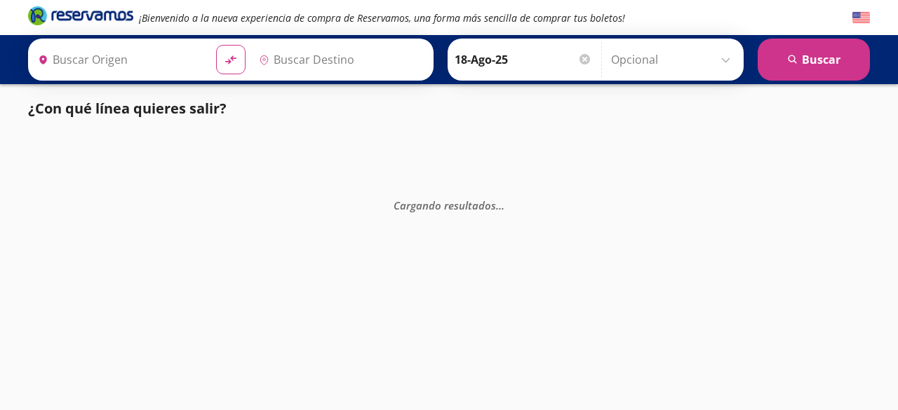
type input "[GEOGRAPHIC_DATA], [GEOGRAPHIC_DATA]"
type input "[DATE][GEOGRAPHIC_DATA][PERSON_NAME], [GEOGRAPHIC_DATA]"
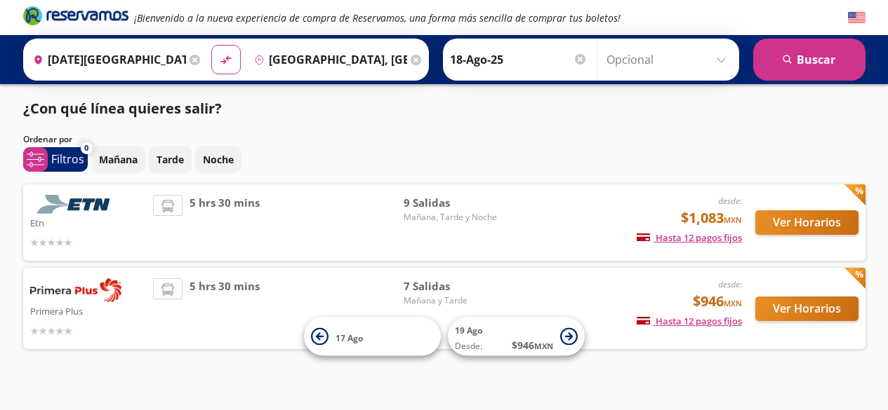
click at [855, 22] on img at bounding box center [857, 18] width 18 height 18
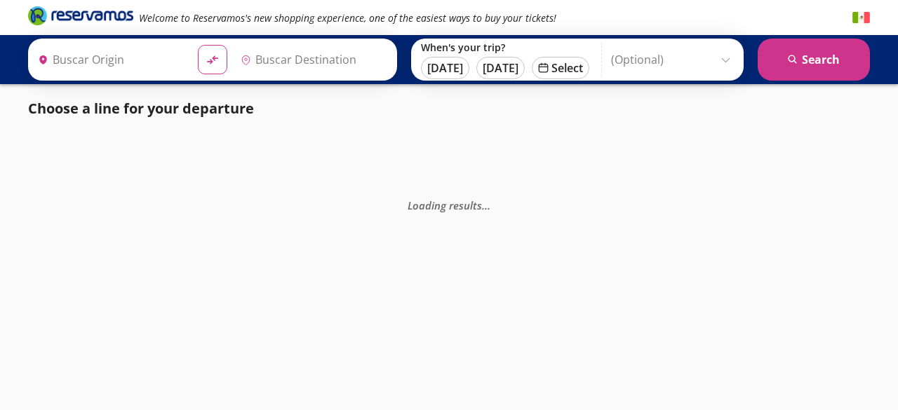
type input "[DATE][GEOGRAPHIC_DATA][PERSON_NAME], [GEOGRAPHIC_DATA]"
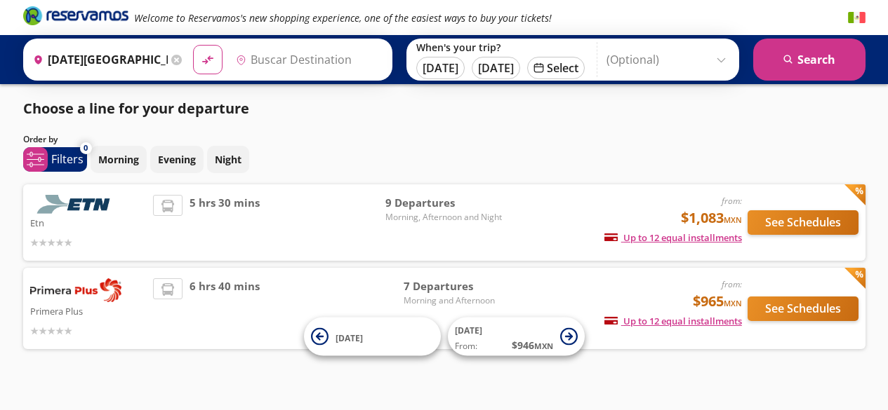
type input "[GEOGRAPHIC_DATA], [GEOGRAPHIC_DATA]"
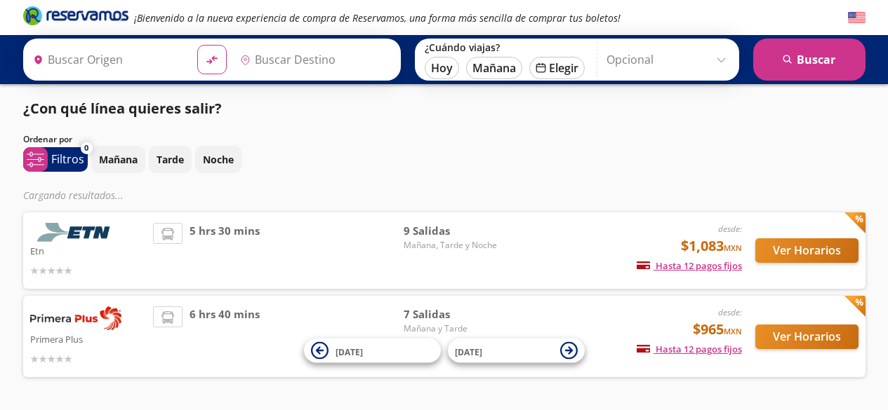
type input "[DATE][GEOGRAPHIC_DATA][PERSON_NAME], [GEOGRAPHIC_DATA]"
type input "[GEOGRAPHIC_DATA], [GEOGRAPHIC_DATA]"
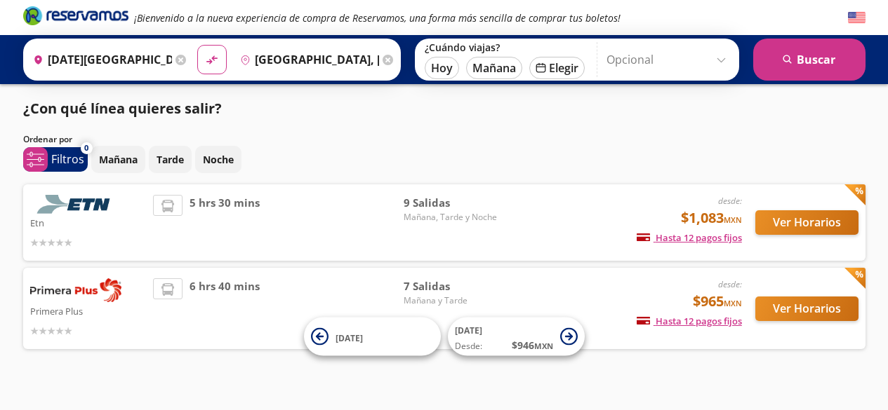
scroll to position [16, 0]
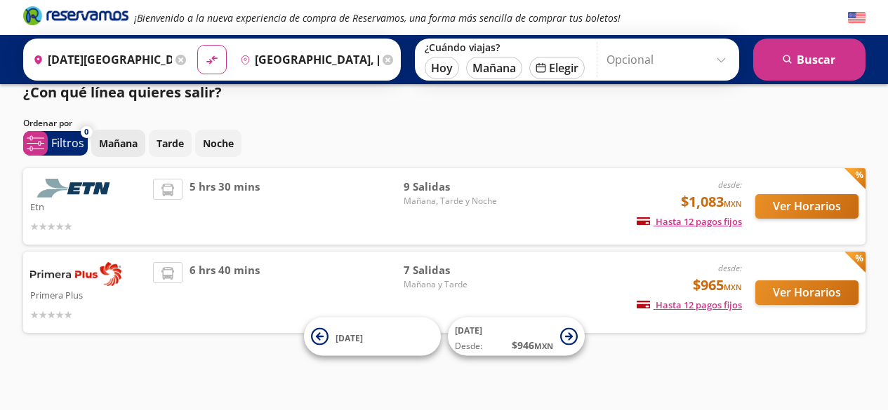
click at [121, 149] on p "Mañana" at bounding box center [118, 143] width 39 height 15
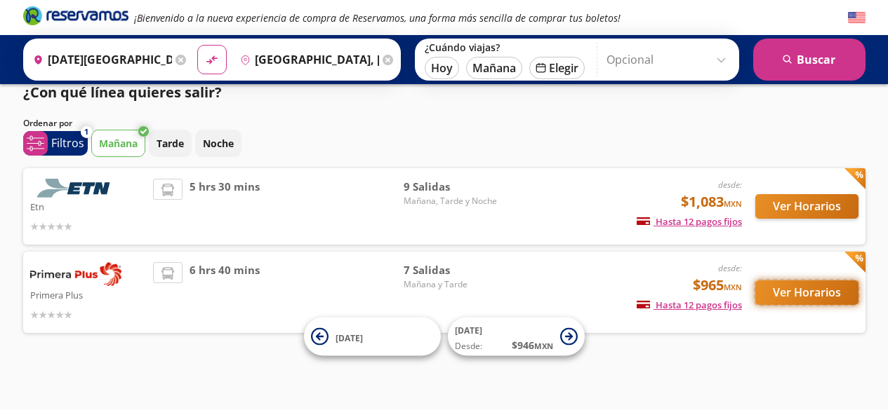
click at [815, 293] on button "Ver Horarios" at bounding box center [806, 293] width 103 height 25
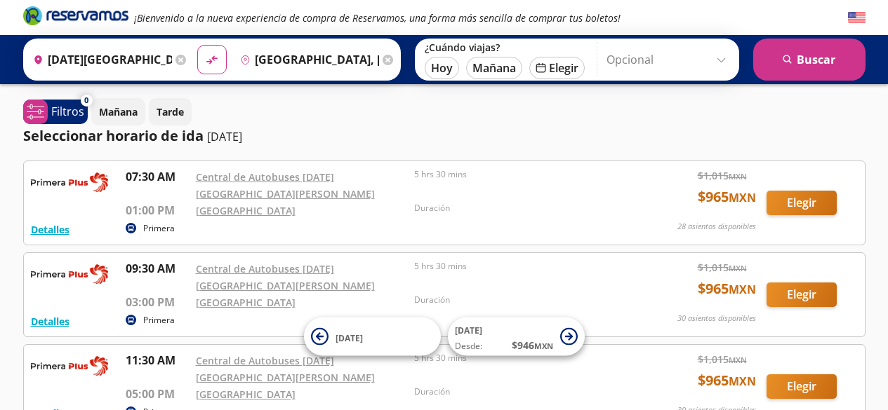
scroll to position [2, 0]
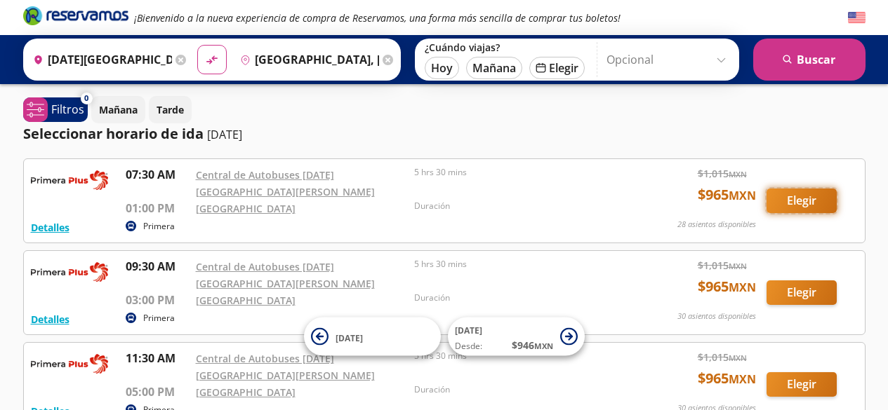
click at [811, 200] on button "Elegir" at bounding box center [801, 201] width 70 height 25
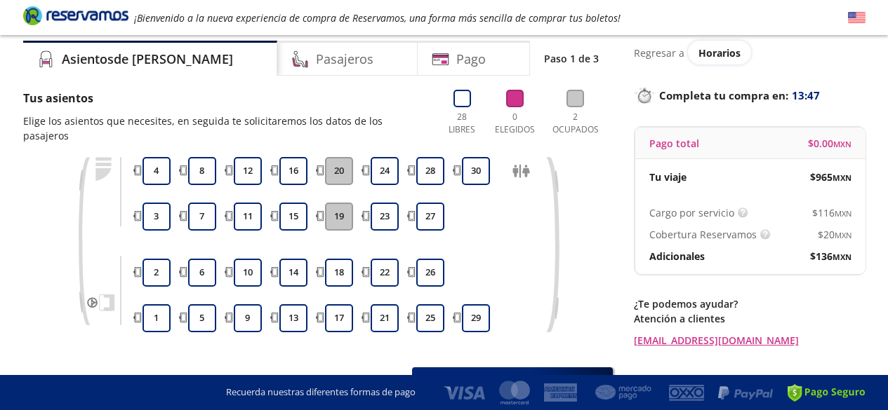
scroll to position [48, 0]
click at [337, 158] on button "20" at bounding box center [339, 172] width 28 height 28
click at [326, 158] on button "20" at bounding box center [339, 172] width 28 height 28
click at [386, 158] on button "24" at bounding box center [384, 172] width 28 height 28
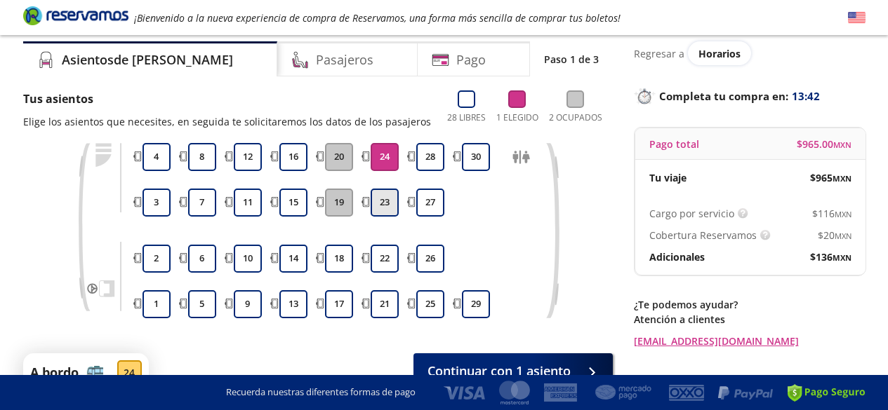
click at [386, 195] on button "23" at bounding box center [384, 203] width 28 height 28
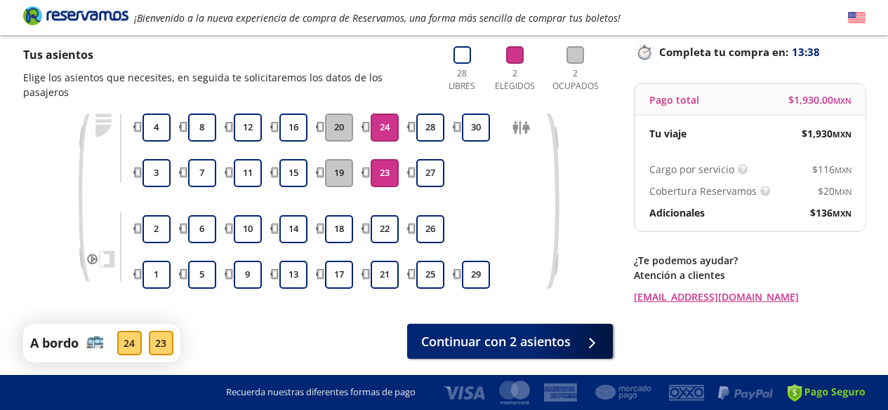
scroll to position [91, 0]
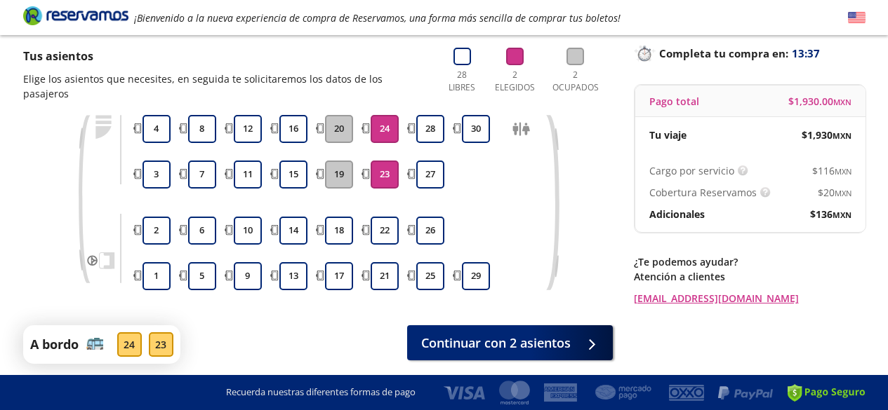
click at [431, 130] on div "25 26 27 28" at bounding box center [430, 202] width 35 height 175
click at [428, 116] on button "28" at bounding box center [430, 129] width 28 height 28
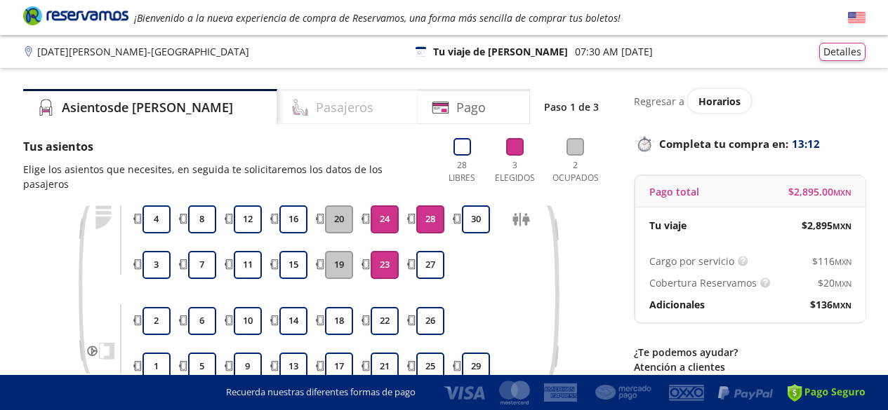
click at [316, 102] on h4 "Pasajeros" at bounding box center [345, 107] width 58 height 19
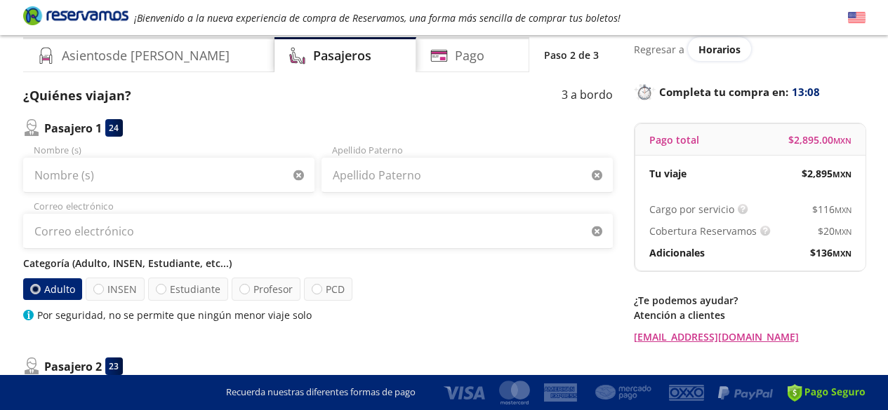
scroll to position [53, 0]
click at [107, 290] on label "INSEN" at bounding box center [115, 288] width 59 height 23
click at [103, 290] on input "INSEN" at bounding box center [98, 288] width 9 height 9
radio input "true"
radio input "false"
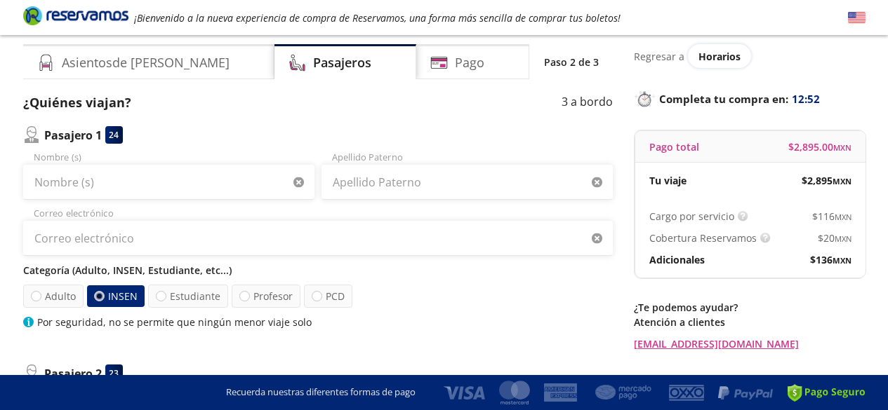
scroll to position [0, 0]
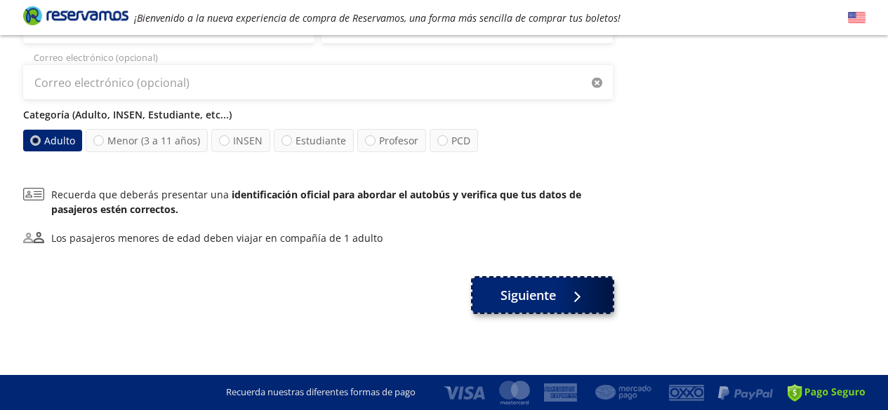
click at [537, 310] on button "Siguiente" at bounding box center [542, 295] width 140 height 35
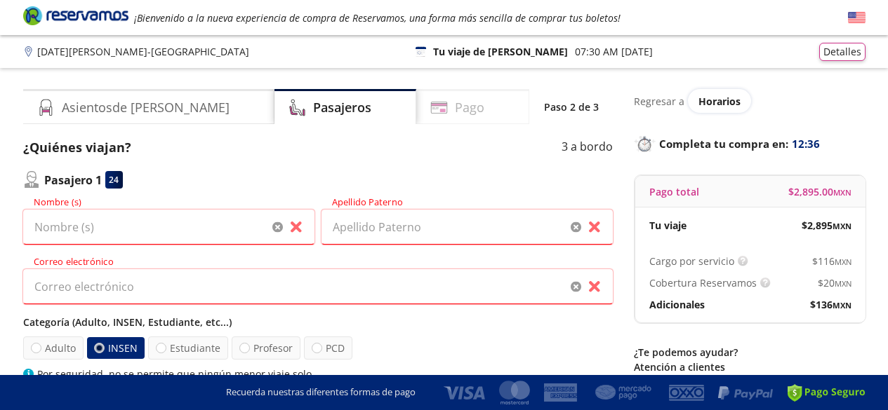
click at [427, 106] on div "Pago" at bounding box center [472, 106] width 113 height 35
click at [94, 18] on icon "Brand Logo" at bounding box center [75, 15] width 105 height 21
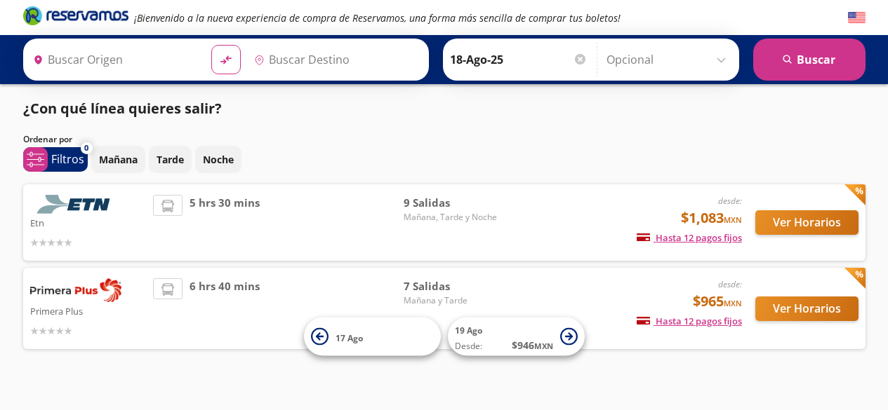
type input "[DATE][GEOGRAPHIC_DATA][PERSON_NAME], [GEOGRAPHIC_DATA]"
type input "[GEOGRAPHIC_DATA], [GEOGRAPHIC_DATA]"
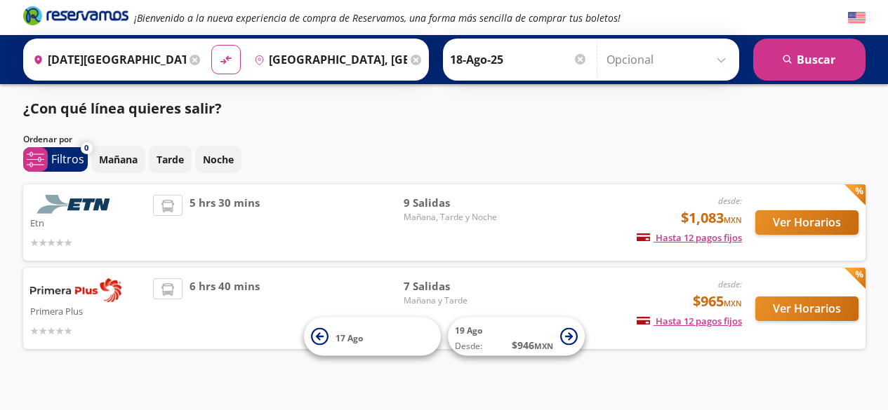
scroll to position [16, 0]
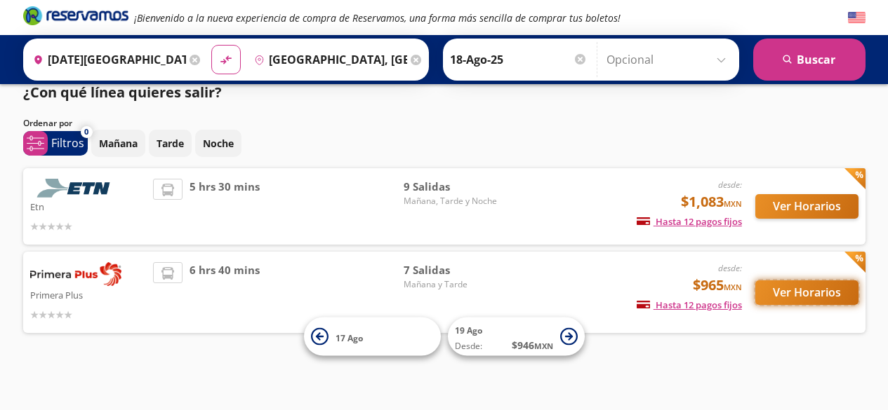
click at [817, 301] on button "Ver Horarios" at bounding box center [806, 293] width 103 height 25
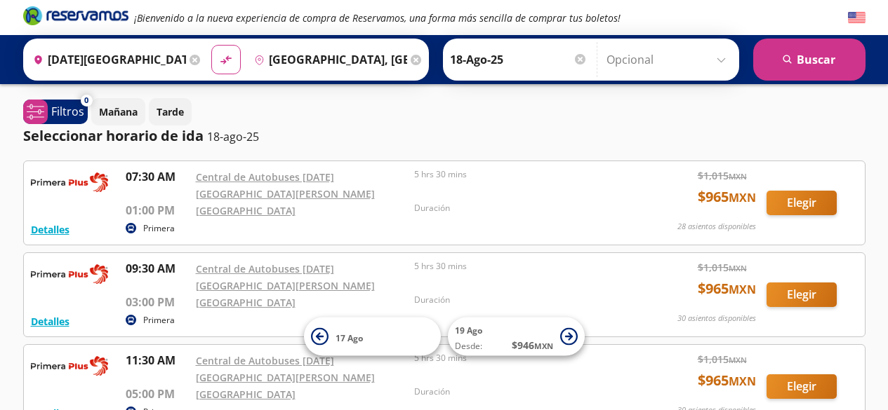
scroll to position [1, 0]
click at [805, 200] on button "Elegir" at bounding box center [801, 202] width 70 height 25
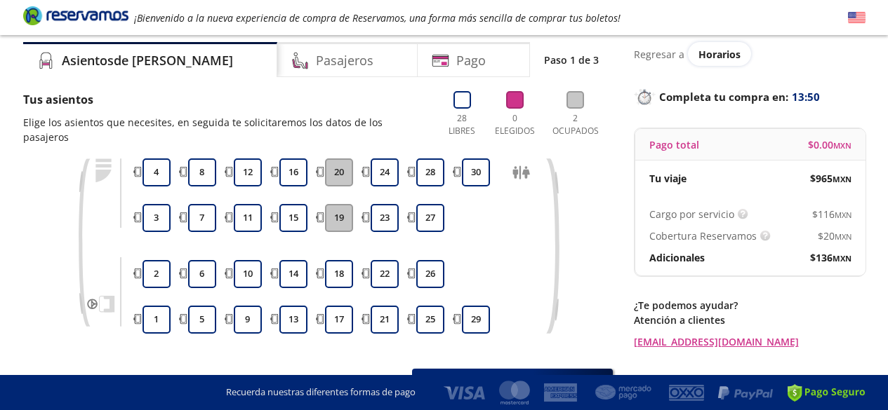
scroll to position [50, 0]
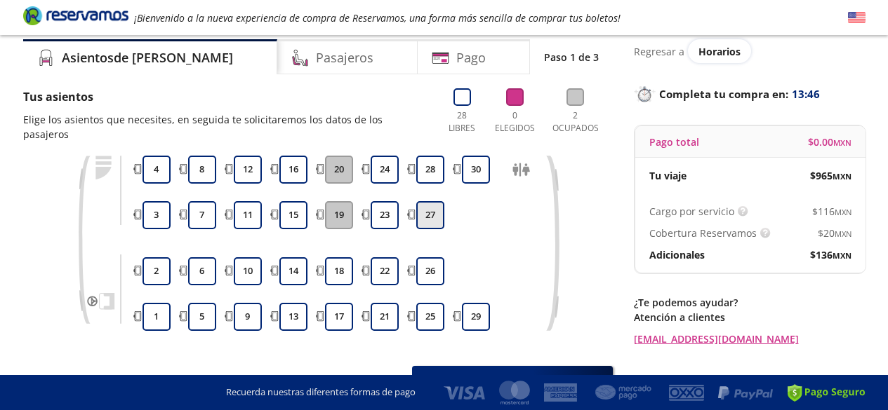
click at [437, 201] on button "27" at bounding box center [430, 215] width 28 height 28
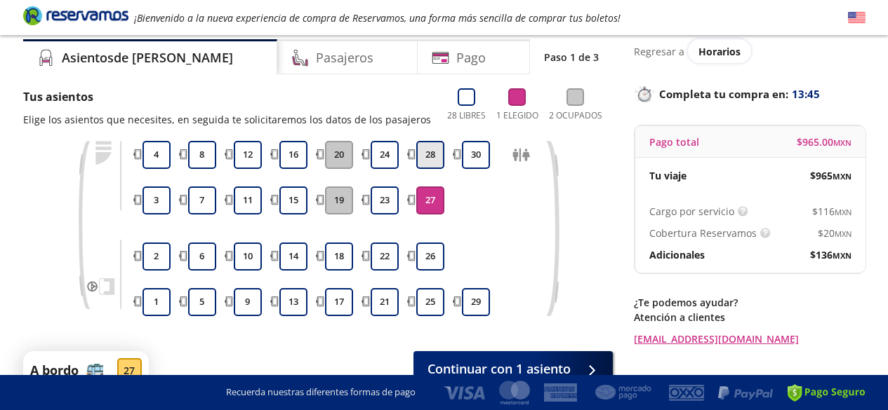
click at [436, 157] on button "28" at bounding box center [430, 155] width 28 height 28
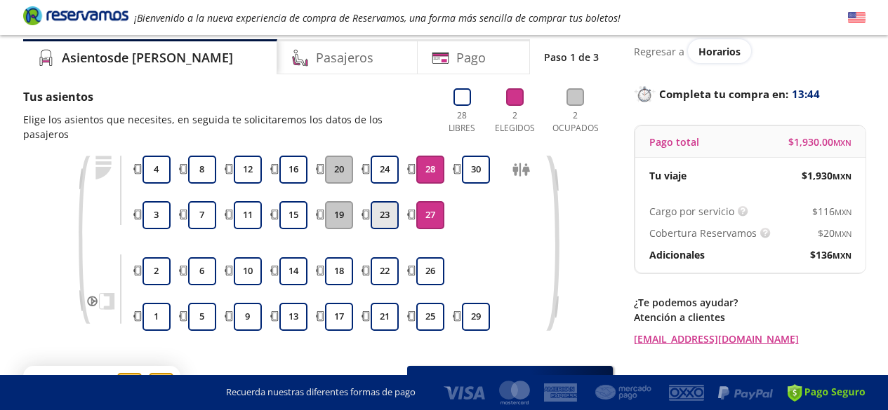
click at [392, 201] on button "23" at bounding box center [384, 215] width 28 height 28
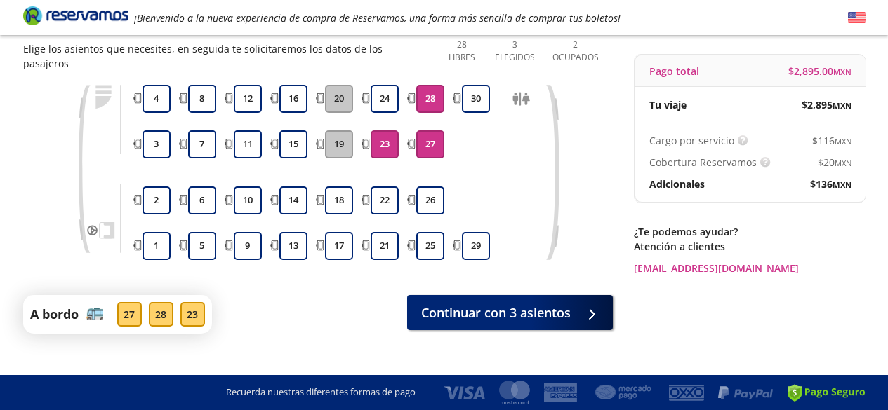
scroll to position [128, 0]
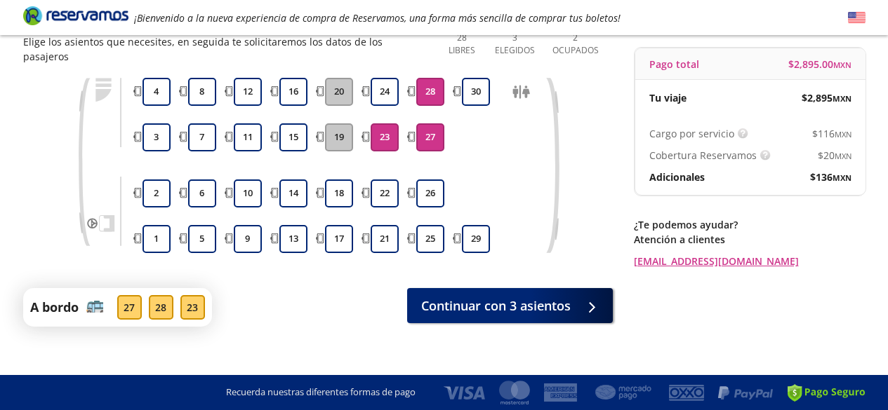
click at [391, 123] on button "23" at bounding box center [384, 137] width 28 height 28
click at [429, 123] on button "27" at bounding box center [430, 137] width 28 height 28
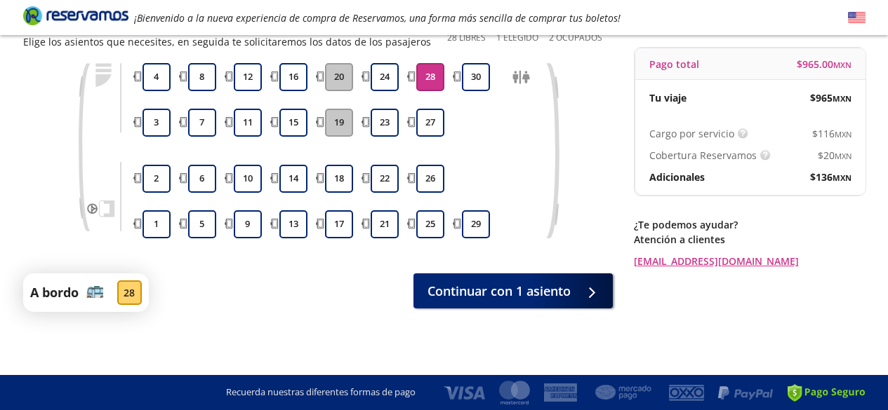
click at [424, 67] on button "28" at bounding box center [430, 77] width 28 height 28
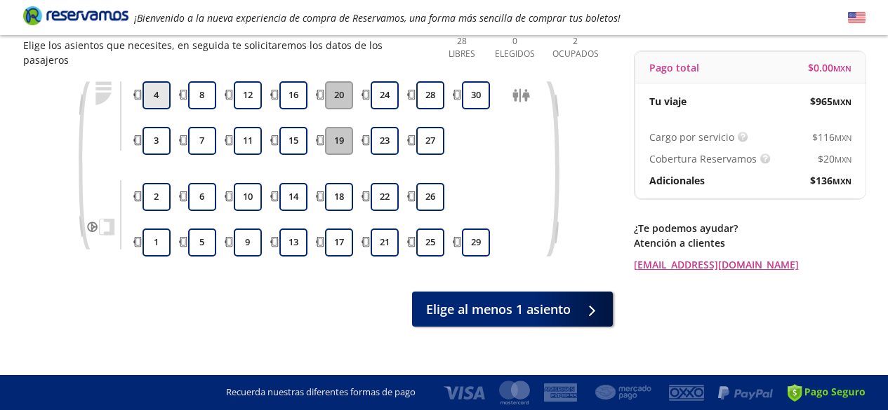
click at [158, 83] on button "4" at bounding box center [156, 95] width 28 height 28
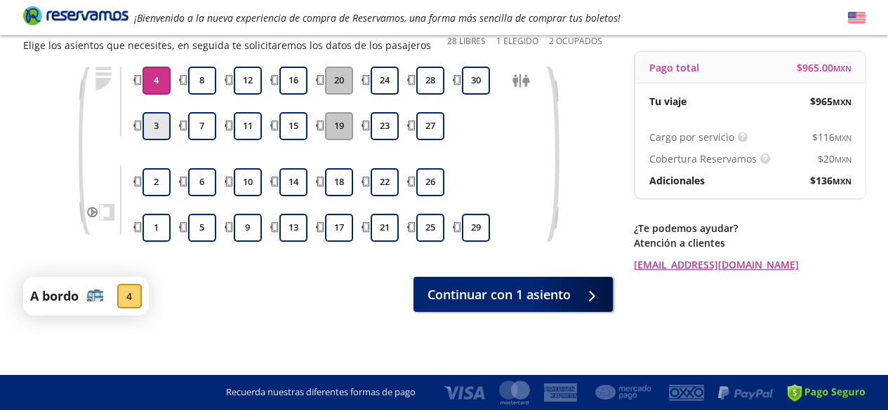
click at [166, 133] on button "3" at bounding box center [156, 126] width 28 height 28
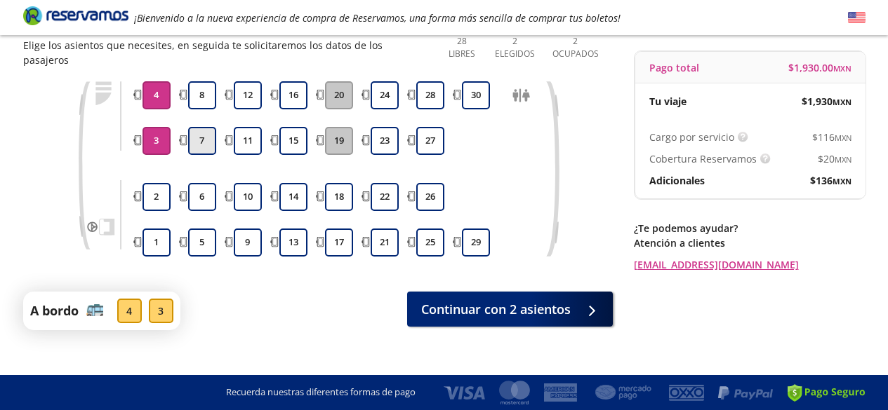
click at [196, 133] on button "7" at bounding box center [202, 141] width 28 height 28
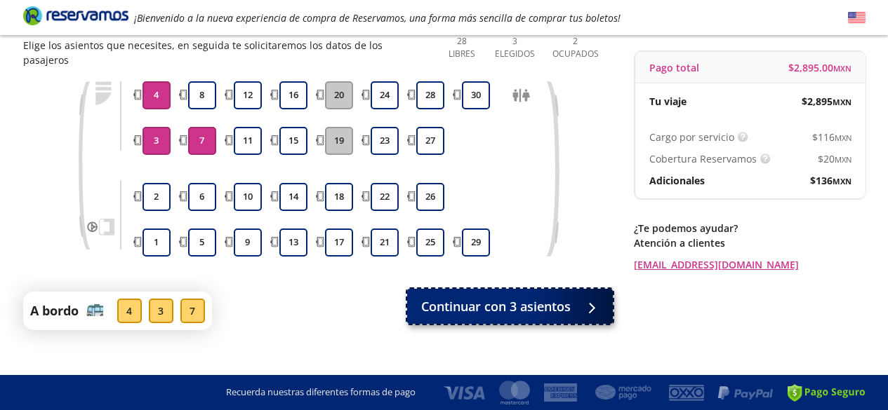
click at [494, 297] on span "Continuar con 3 asientos" at bounding box center [495, 306] width 149 height 19
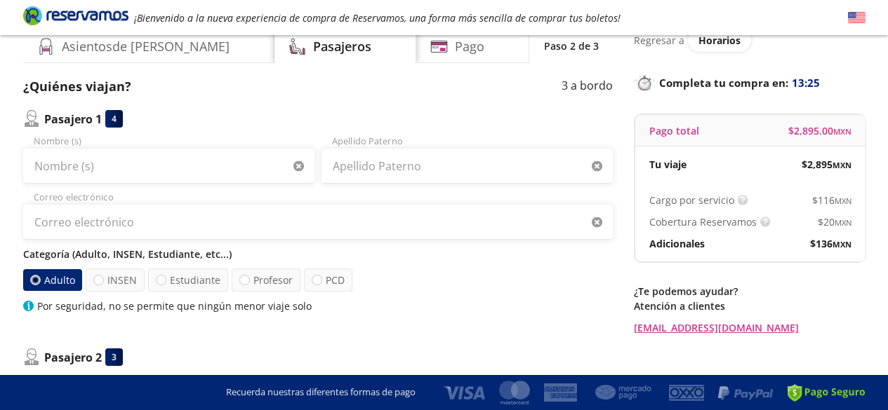
scroll to position [62, 0]
click at [115, 284] on label "INSEN" at bounding box center [115, 279] width 59 height 23
click at [103, 284] on input "INSEN" at bounding box center [98, 279] width 9 height 9
radio input "true"
radio input "false"
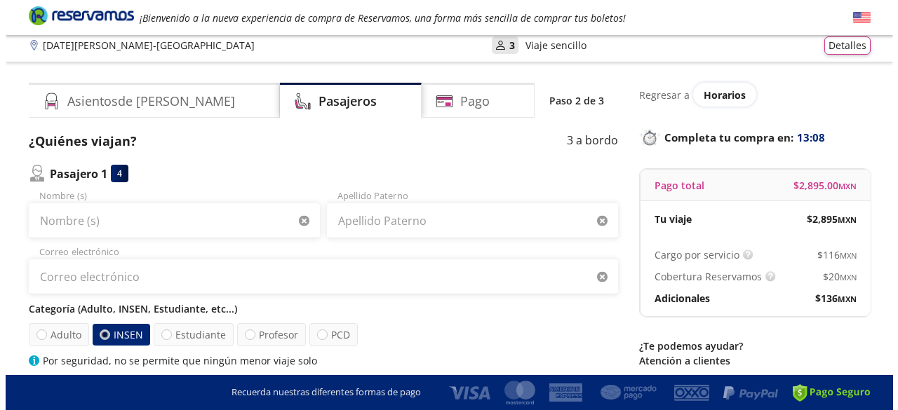
scroll to position [0, 0]
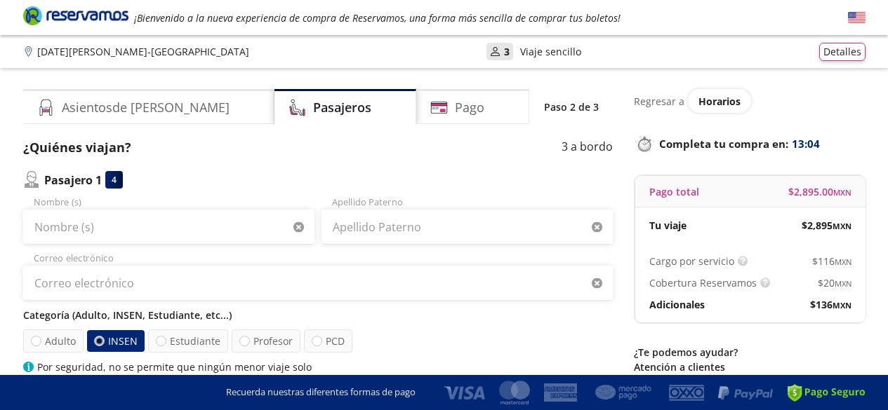
click at [844, 60] on div "Detalles" at bounding box center [842, 52] width 46 height 18
click at [836, 48] on button "Detalles" at bounding box center [842, 50] width 46 height 18
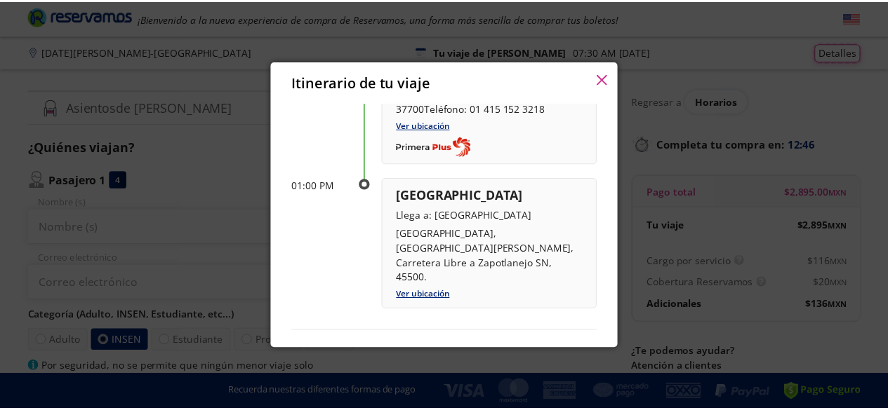
scroll to position [257, 0]
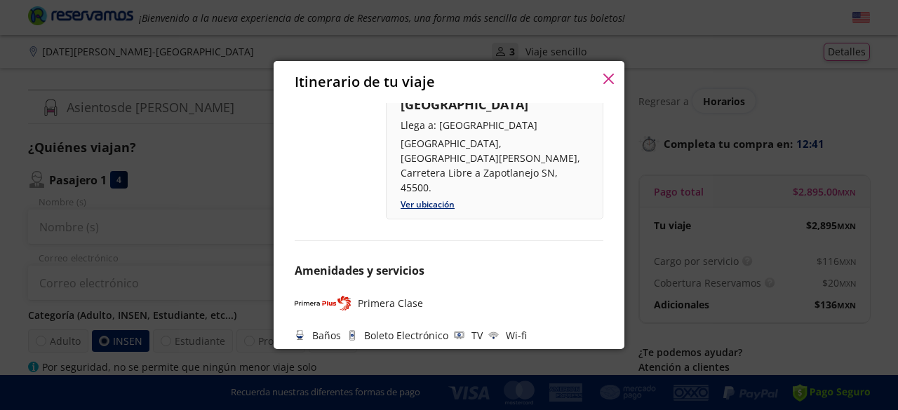
click at [605, 80] on icon "button" at bounding box center [608, 79] width 11 height 11
